Goal: Book appointment/travel/reservation

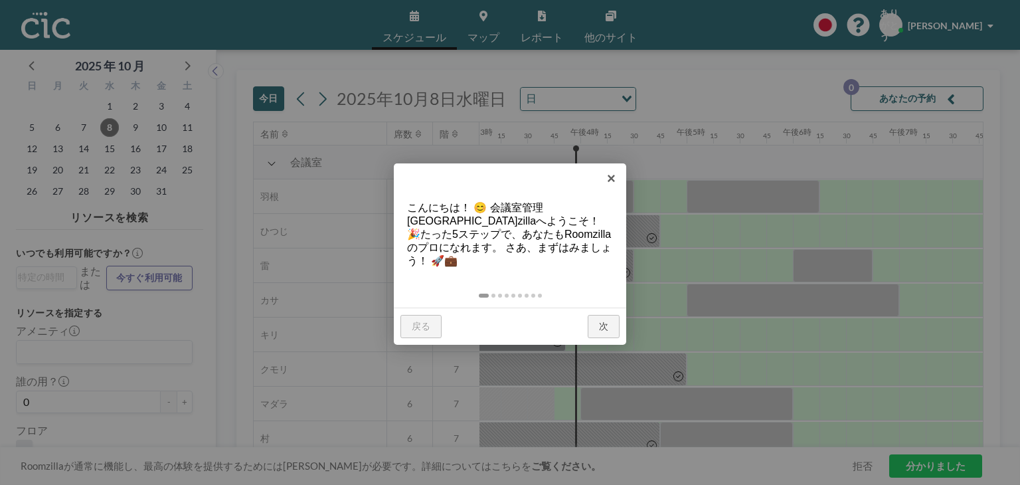
scroll to position [0, 1647]
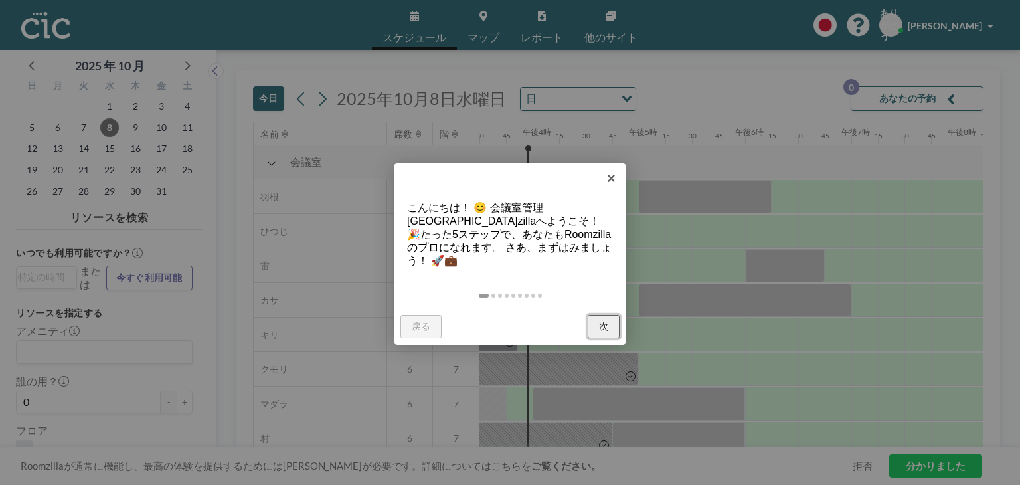
click at [608, 321] on font "次" at bounding box center [603, 326] width 9 height 11
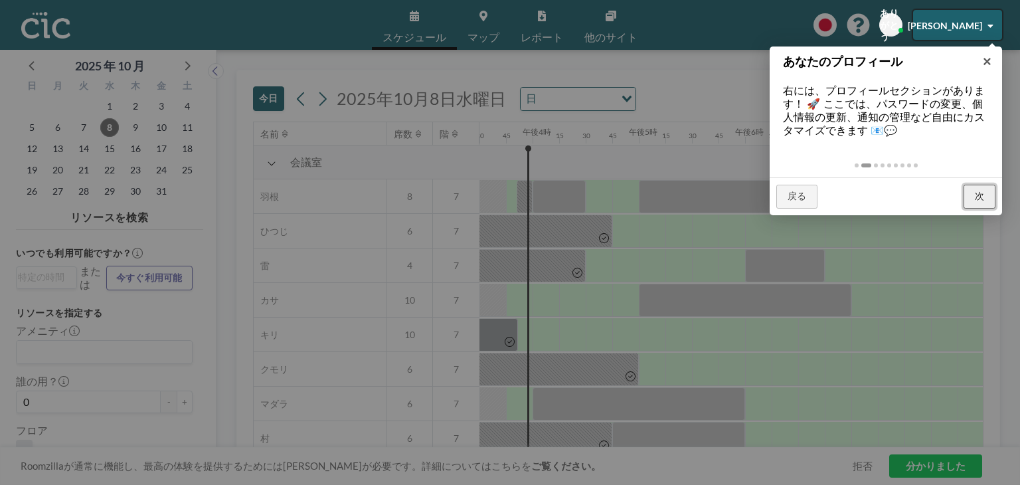
click at [971, 195] on link "次" at bounding box center [980, 197] width 32 height 24
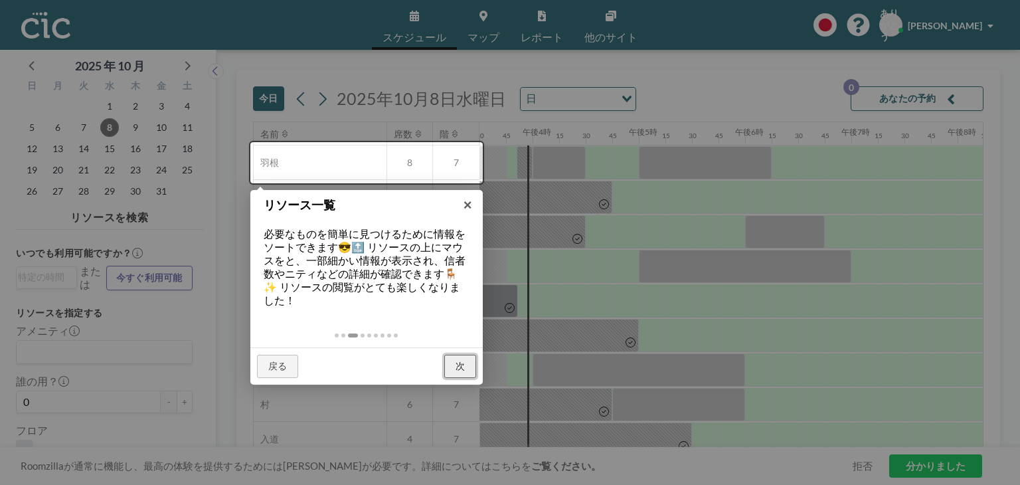
click at [460, 363] on font "次" at bounding box center [460, 366] width 9 height 11
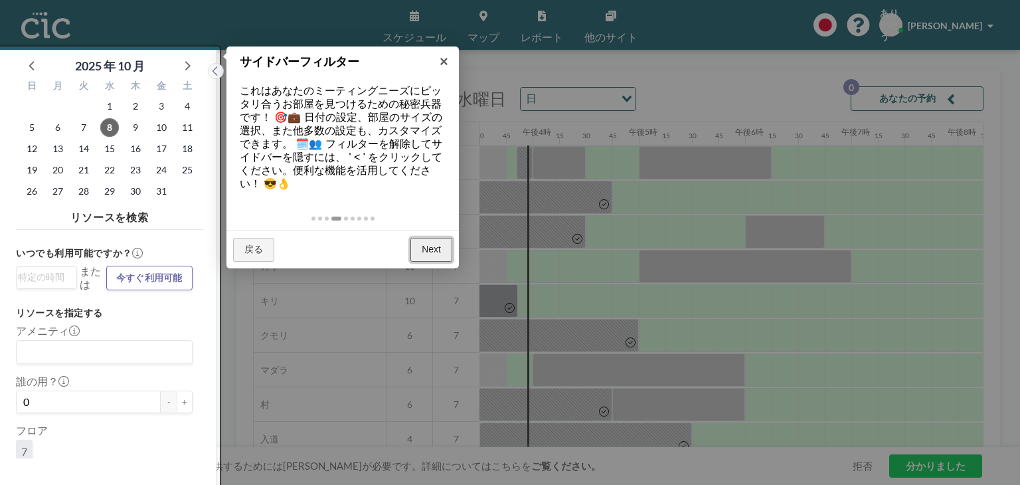
scroll to position [3, 0]
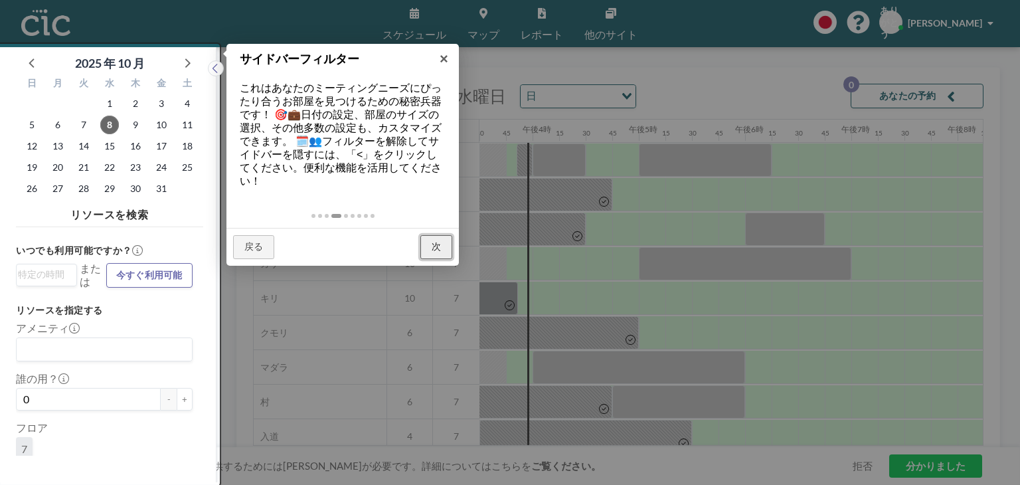
click at [440, 248] on font "次" at bounding box center [436, 246] width 9 height 11
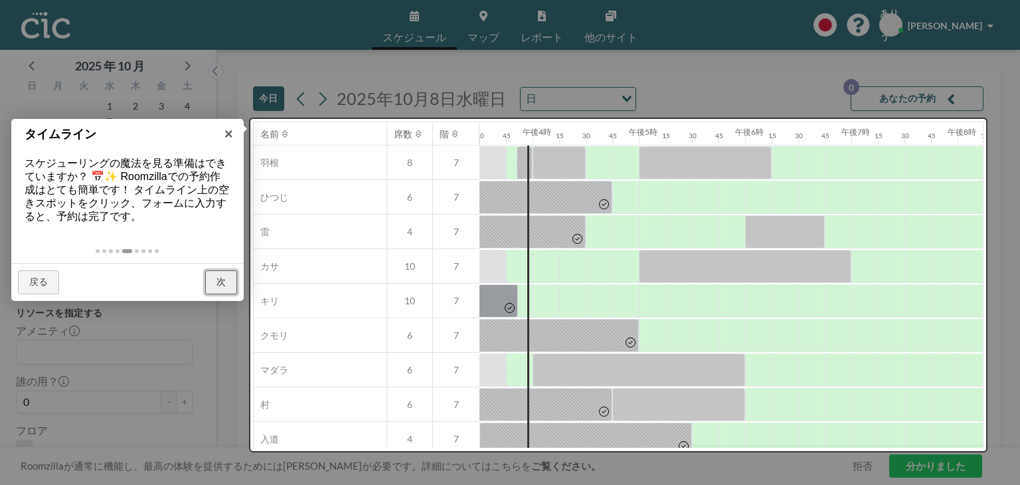
click at [226, 279] on link "次" at bounding box center [221, 282] width 32 height 24
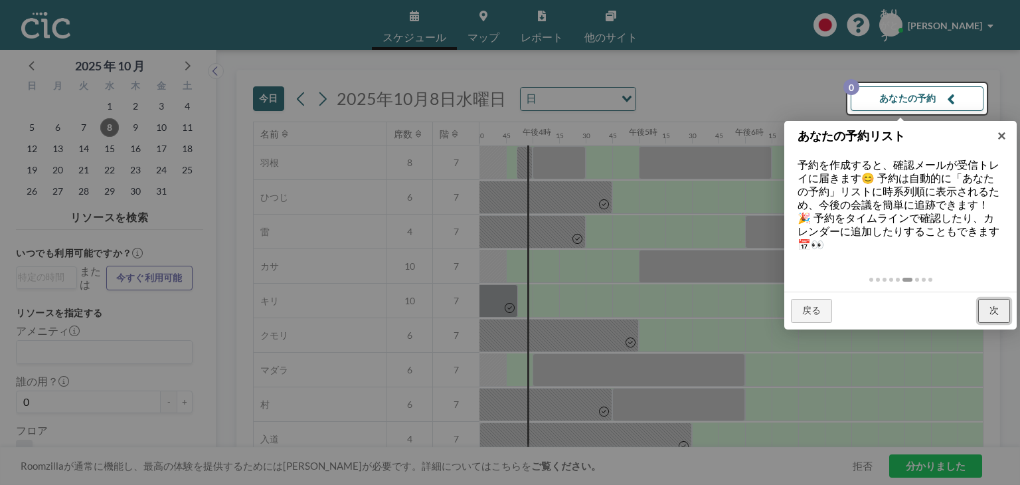
click at [995, 309] on font "次" at bounding box center [994, 310] width 9 height 11
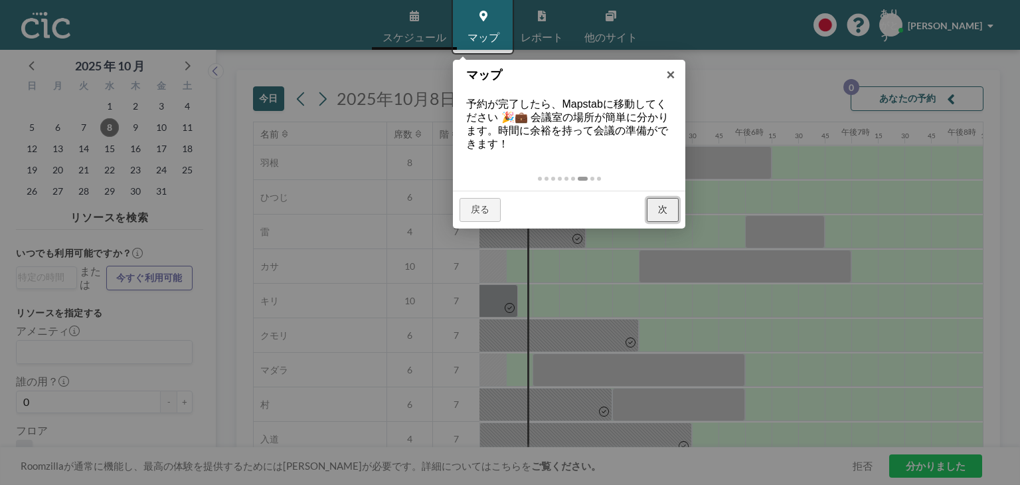
click at [667, 207] on font "次" at bounding box center [662, 209] width 9 height 11
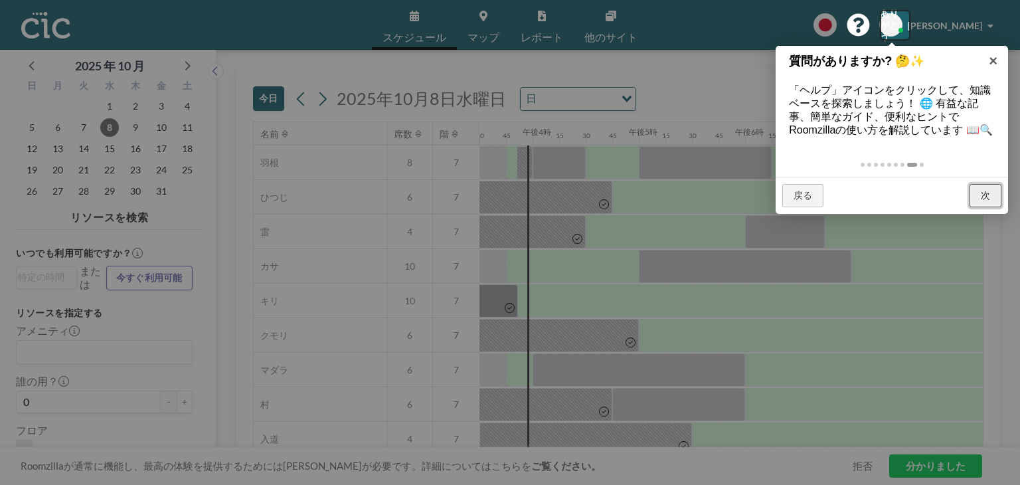
click at [978, 208] on link "次" at bounding box center [986, 196] width 32 height 24
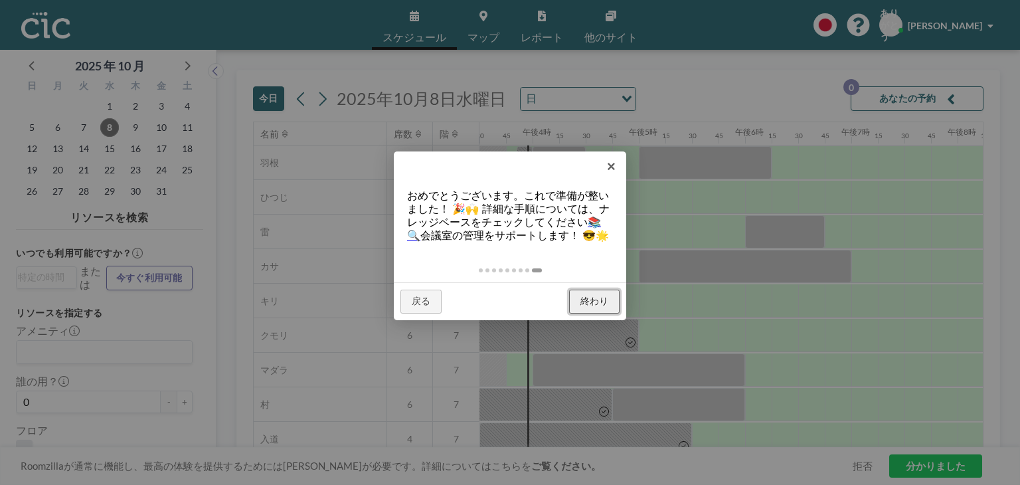
click at [606, 306] on font "終わり" at bounding box center [595, 301] width 28 height 11
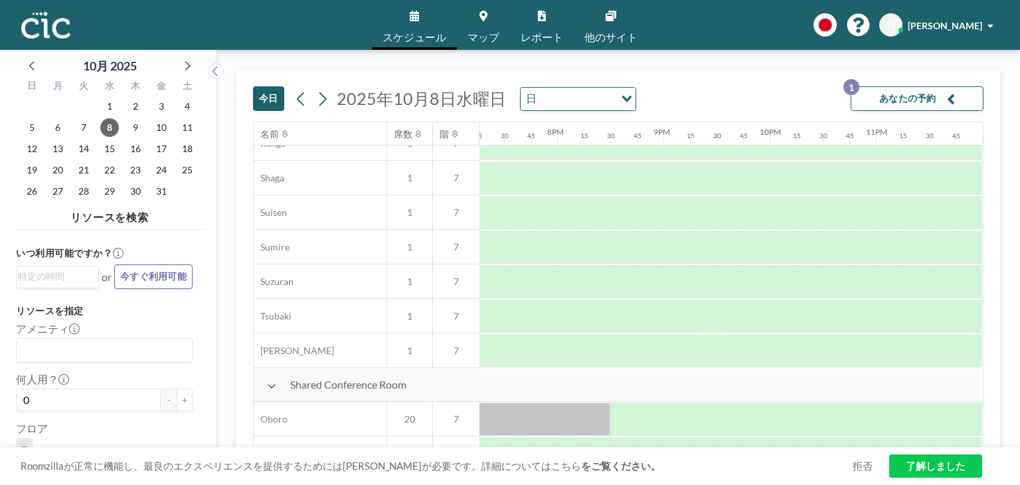
scroll to position [654, 2054]
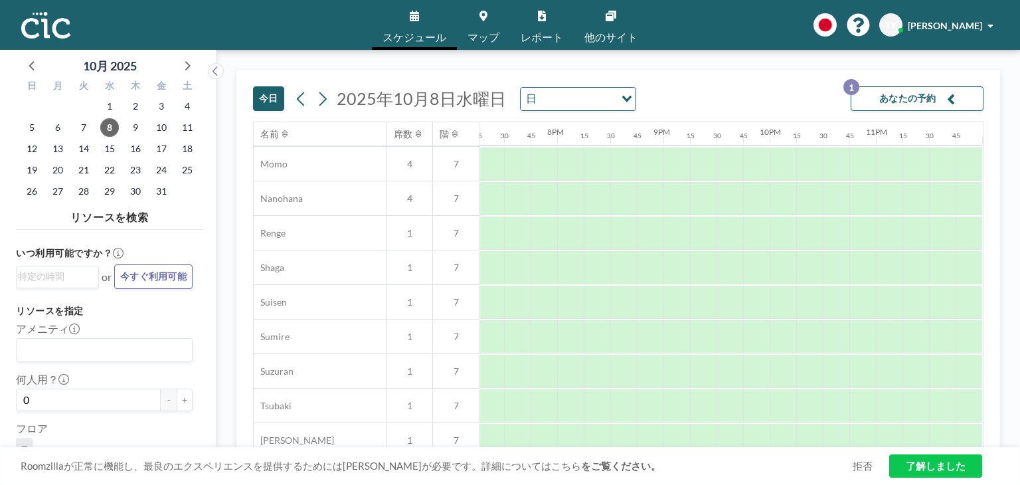
click at [709, 86] on div "今日 2025年10月8日水曜日 日 Loading... あなたの予約 1" at bounding box center [618, 95] width 731 height 51
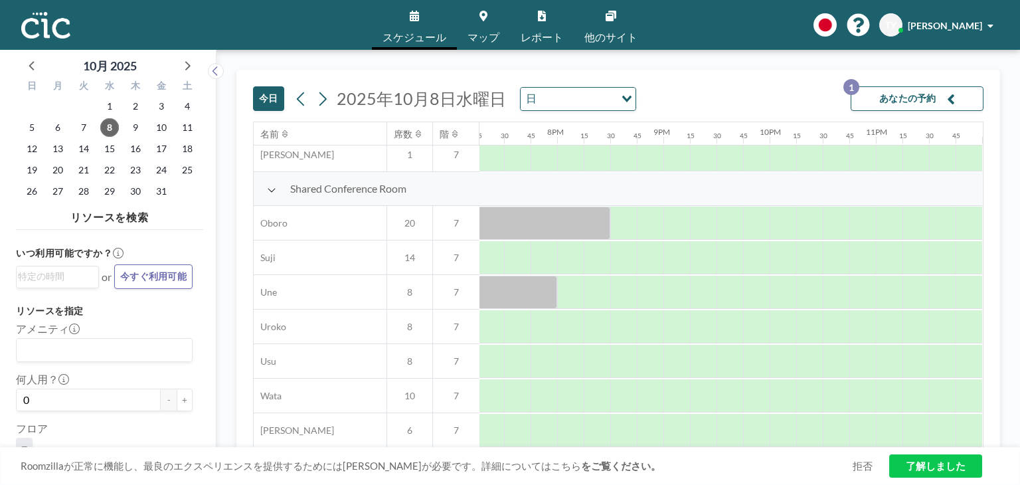
scroll to position [946, 2054]
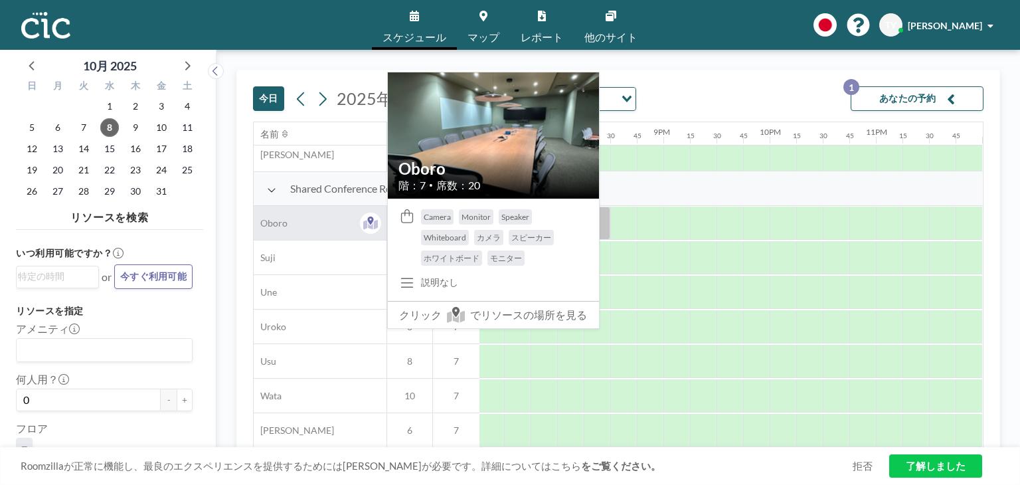
click at [282, 217] on span "Oboro" at bounding box center [271, 223] width 34 height 12
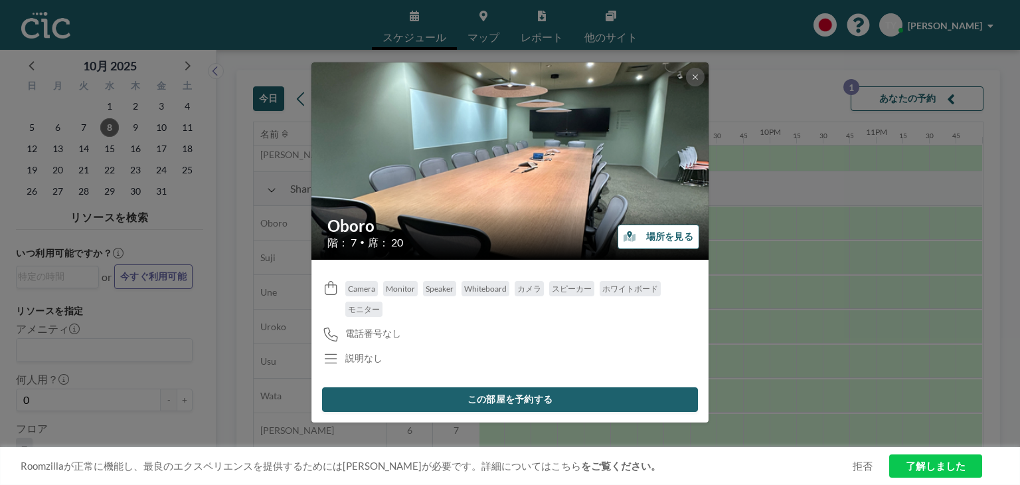
click at [505, 401] on button "この部屋を予約する" at bounding box center [510, 399] width 376 height 25
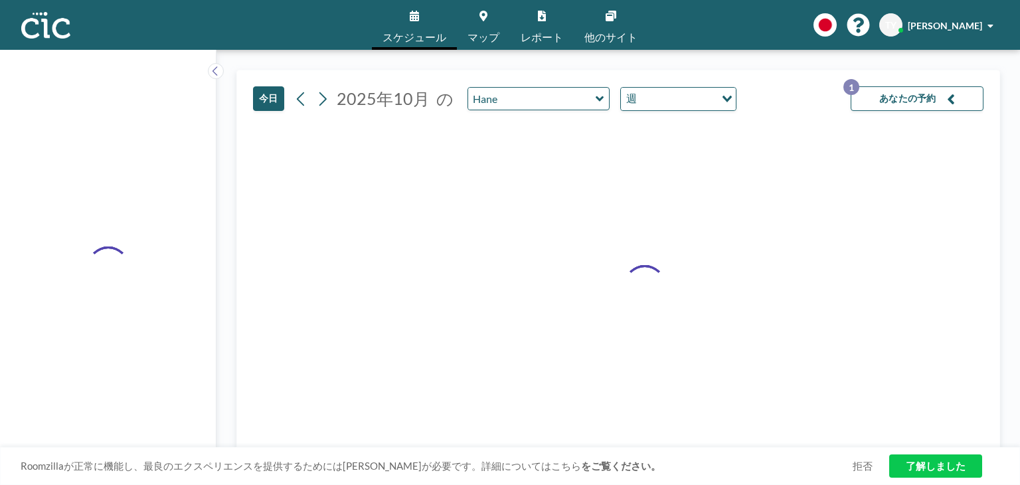
type input "Oboro"
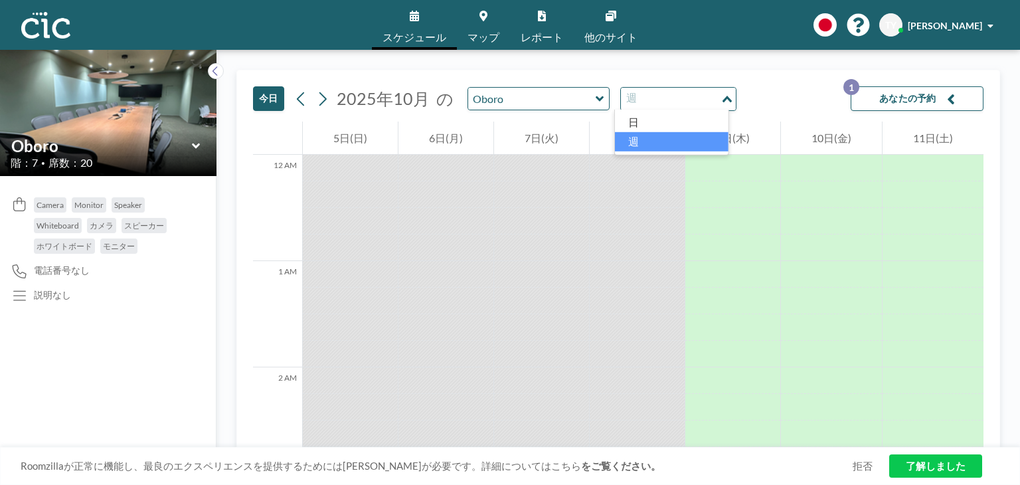
click at [723, 99] on icon "Search for option" at bounding box center [727, 99] width 9 height 7
click at [656, 119] on li "日" at bounding box center [672, 122] width 114 height 19
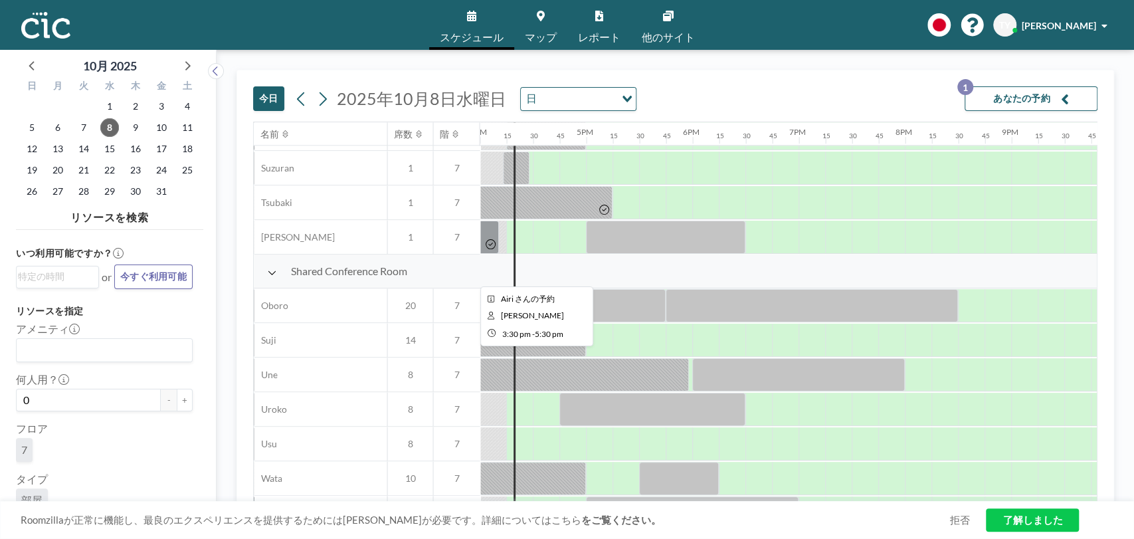
scroll to position [893, 1701]
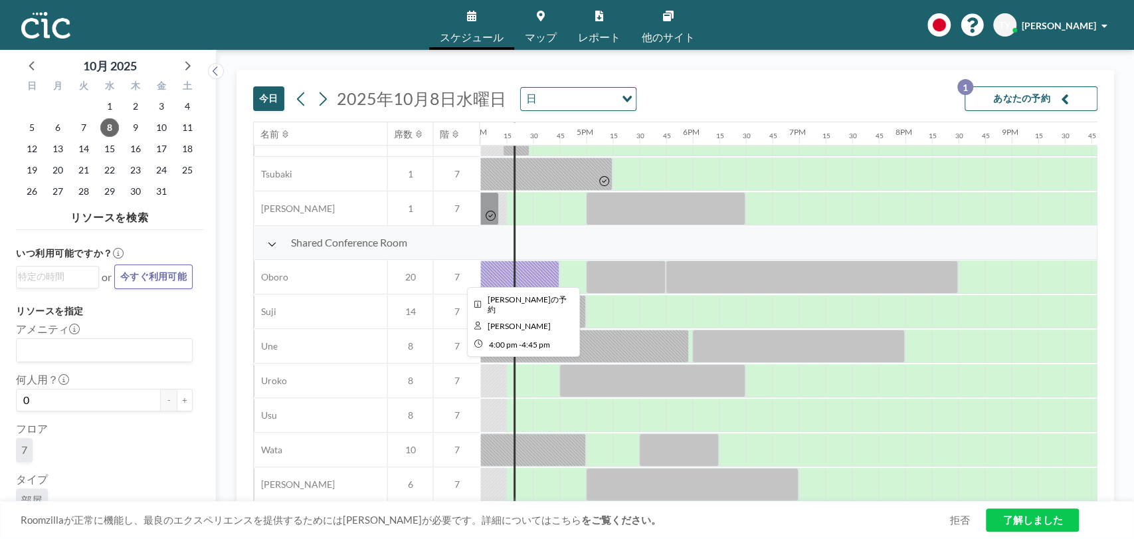
click at [499, 268] on div at bounding box center [520, 276] width 80 height 33
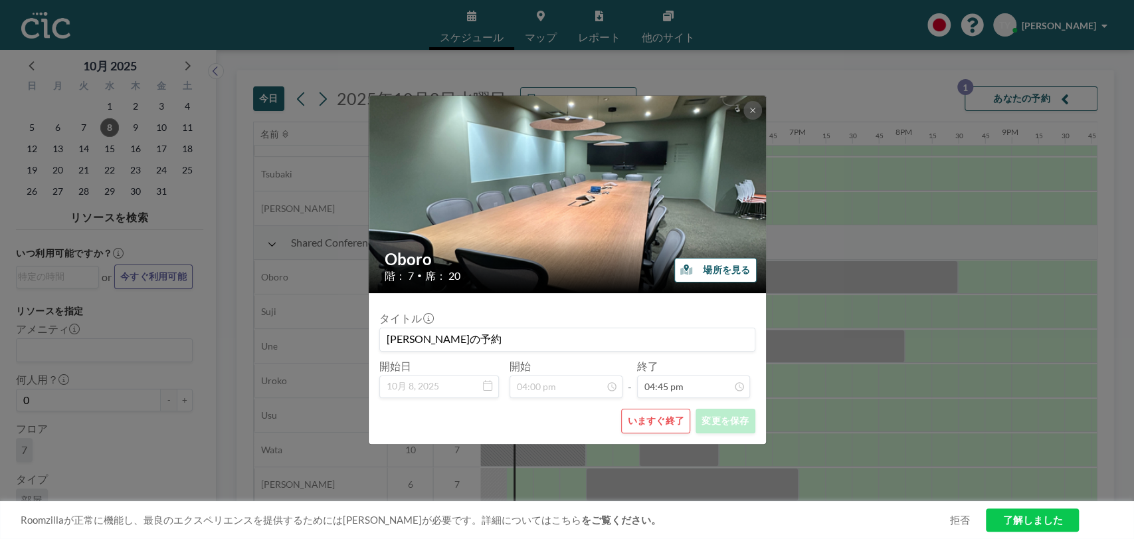
click at [651, 422] on button "いますぐ終了" at bounding box center [655, 421] width 69 height 25
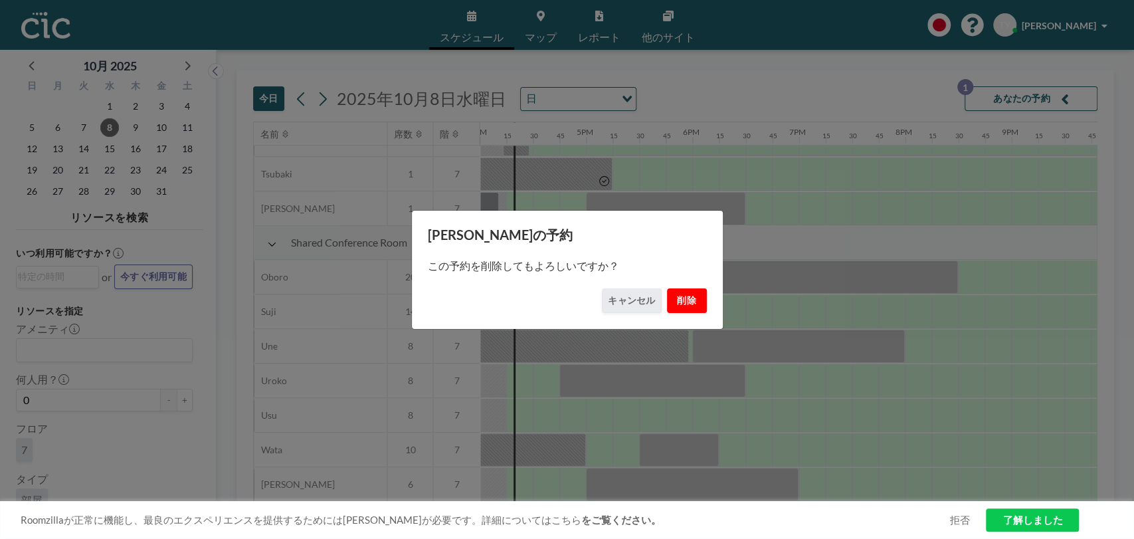
click at [690, 309] on button "削除" at bounding box center [687, 300] width 40 height 25
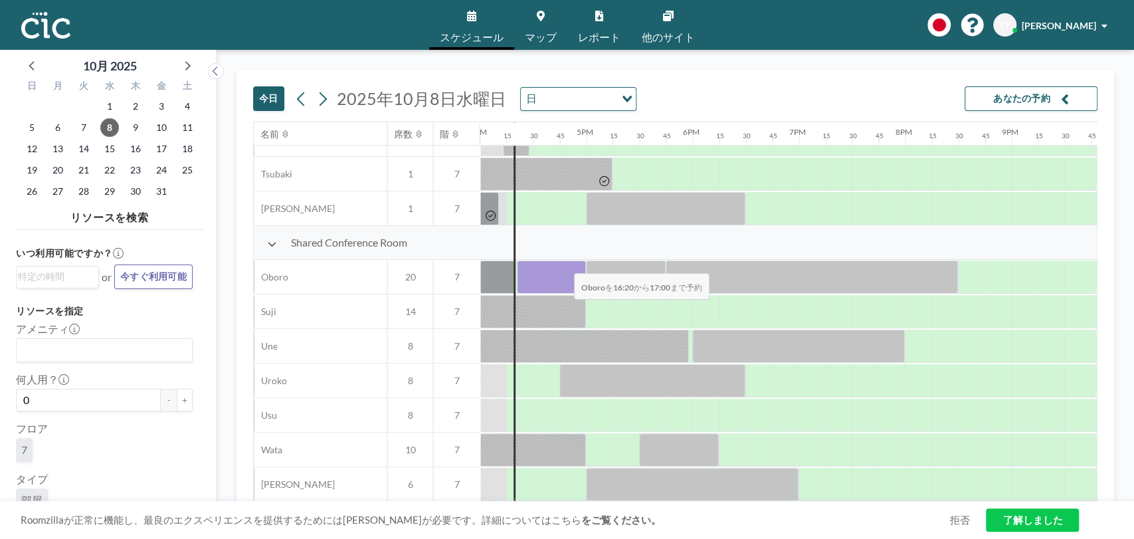
drag, startPoint x: 531, startPoint y: 260, endPoint x: 563, endPoint y: 264, distance: 32.1
click at [563, 264] on div at bounding box center [551, 276] width 69 height 33
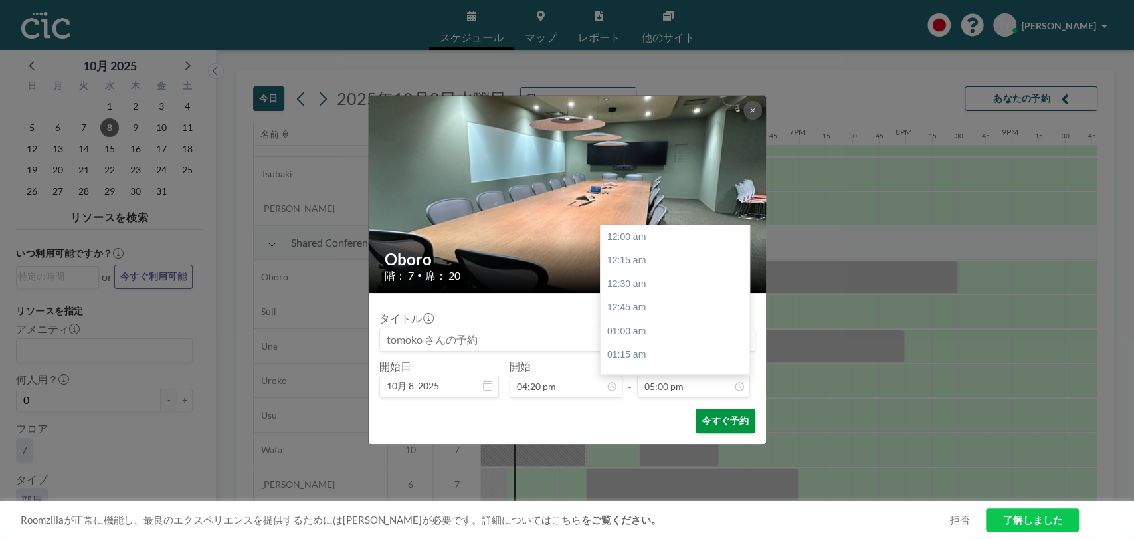
scroll to position [1608, 0]
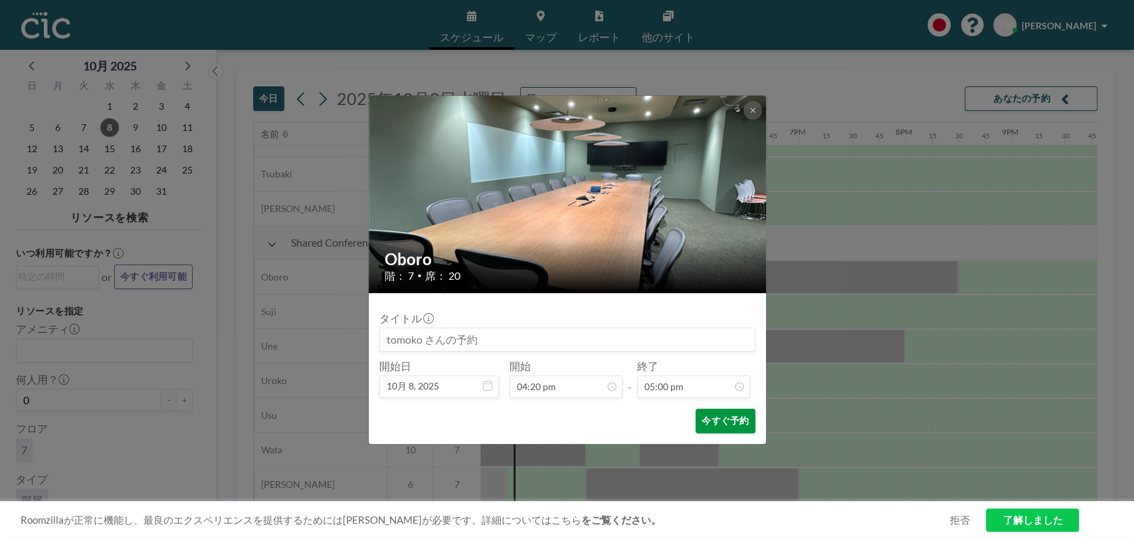
click at [704, 420] on button "今すぐ予約" at bounding box center [724, 421] width 59 height 25
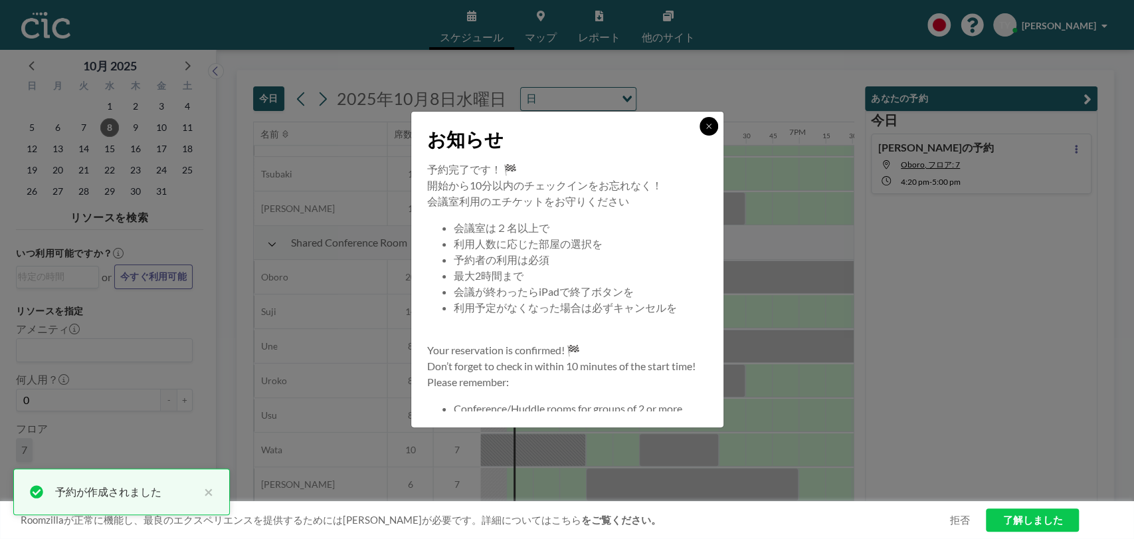
click at [706, 128] on icon at bounding box center [709, 126] width 8 height 8
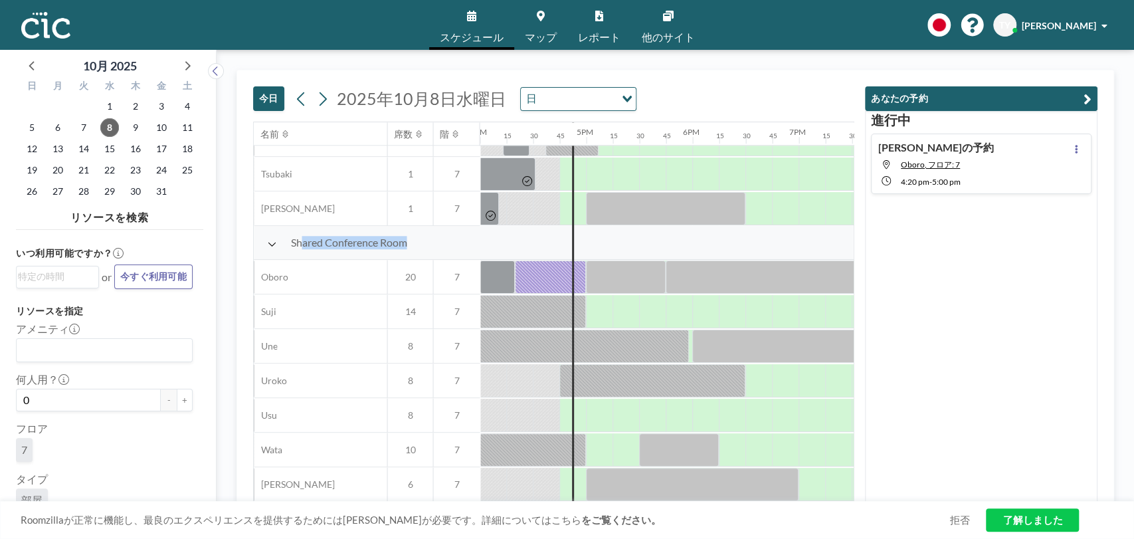
drag, startPoint x: 294, startPoint y: 233, endPoint x: 377, endPoint y: 230, distance: 83.1
click at [399, 238] on span "Shared Conference Room" at bounding box center [348, 242] width 116 height 13
click at [388, 76] on div "今日 2025年10月8日水曜日 日 Loading..." at bounding box center [553, 95] width 601 height 51
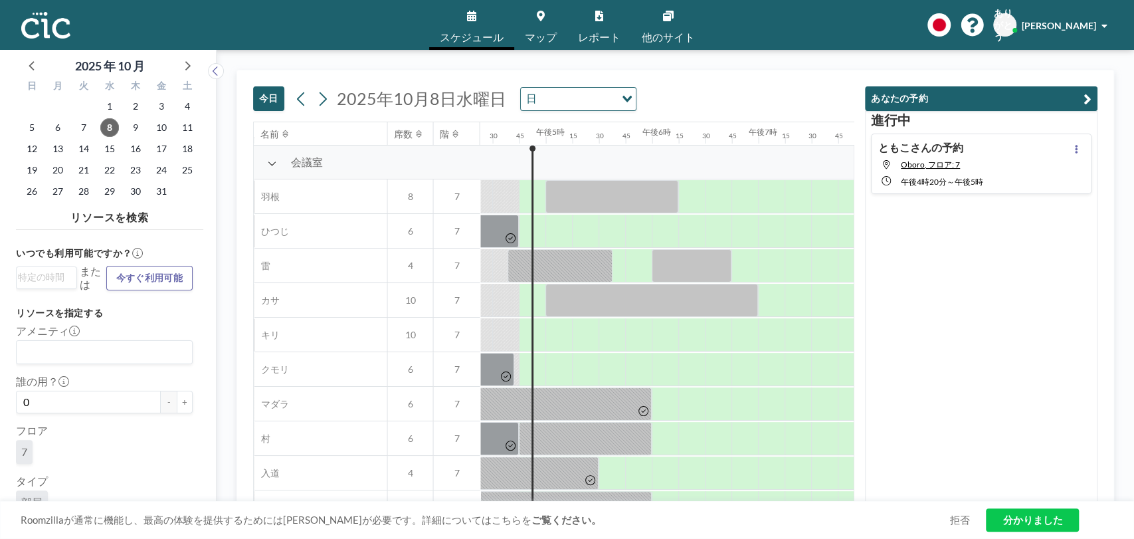
scroll to position [0, 1754]
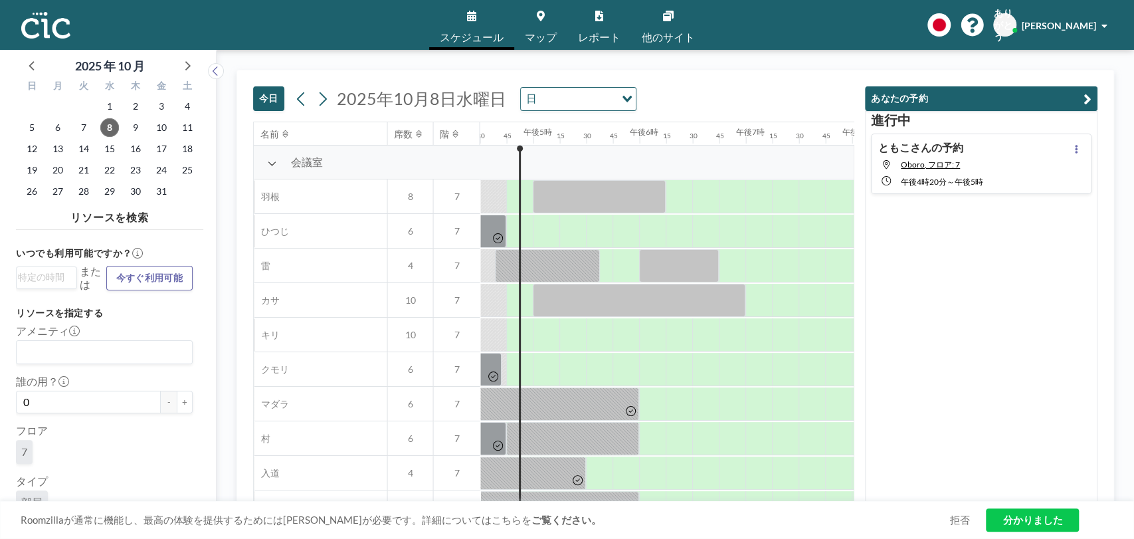
click at [943, 262] on div "進行[PERSON_NAME]の予約 Oboro, フロア: 7 午後4時20分 ～ 午後5時" at bounding box center [981, 306] width 232 height 391
